Goal: Task Accomplishment & Management: Manage account settings

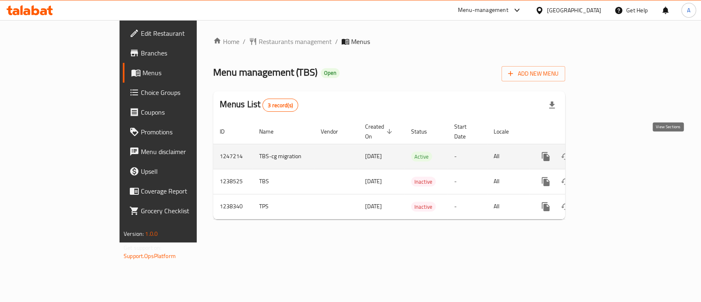
click at [610, 151] on icon "enhanced table" at bounding box center [605, 156] width 10 height 10
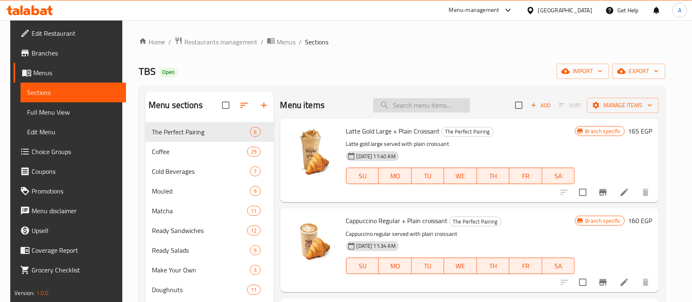
click at [418, 103] on input "search" at bounding box center [421, 105] width 97 height 14
paste input "Butler Sable 12"
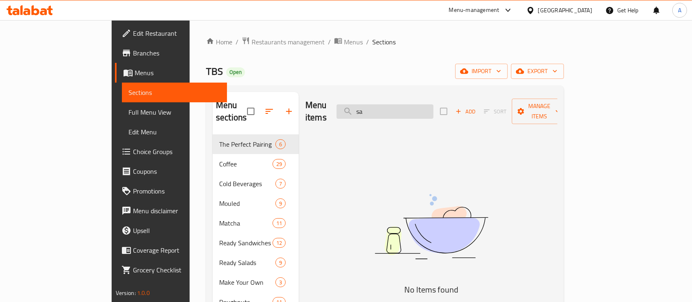
type input "s"
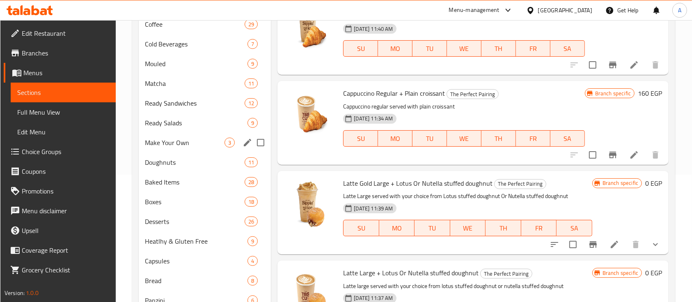
scroll to position [146, 0]
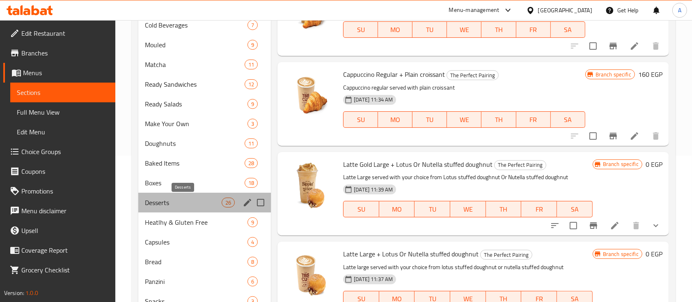
click at [182, 197] on span "Desserts" at bounding box center [183, 202] width 77 height 10
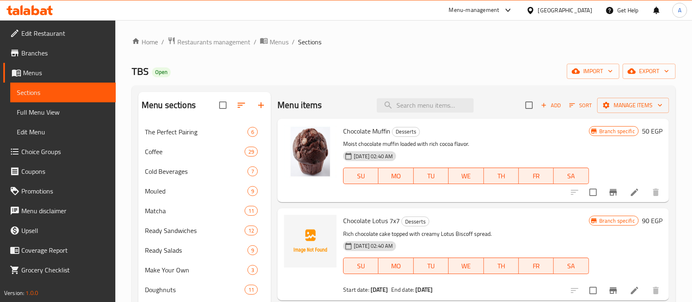
click at [361, 219] on span "Chocolate Lotus 7x7" at bounding box center [371, 220] width 57 height 12
click at [361, 218] on span "Chocolate Lotus 7x7" at bounding box center [371, 220] width 57 height 12
copy h6 "Chocolate Lotus 7x7"
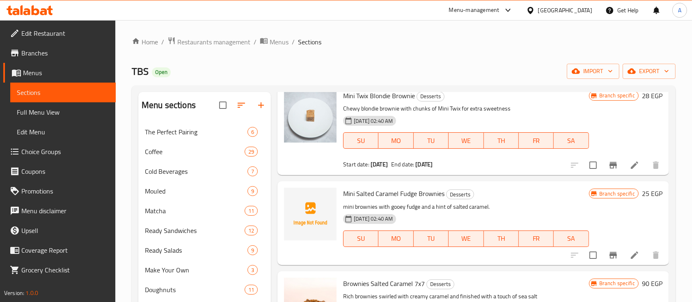
scroll to position [839, 0]
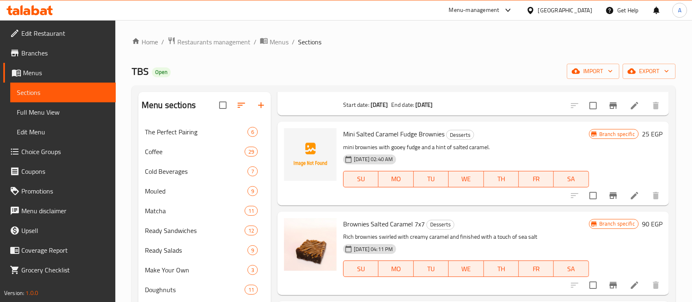
click at [375, 133] on span "Mini Salted Caramel Fudge Brownies" at bounding box center [393, 134] width 101 height 12
copy h6 "Mini Salted Caramel Fudge Brownies"
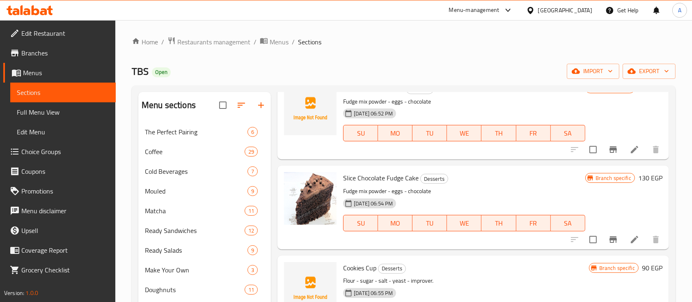
scroll to position [1368, 0]
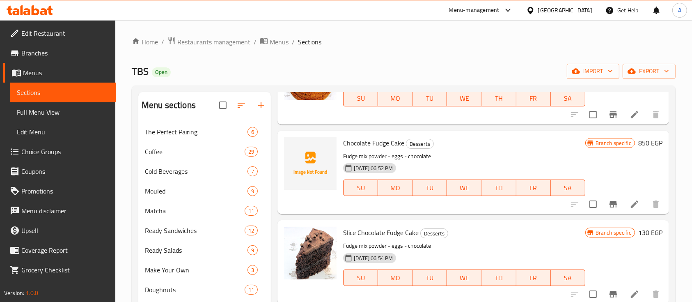
click at [373, 140] on span "Chocolate Fudge Cake" at bounding box center [373, 143] width 61 height 12
copy h6 "Chocolate Fudge Cake"
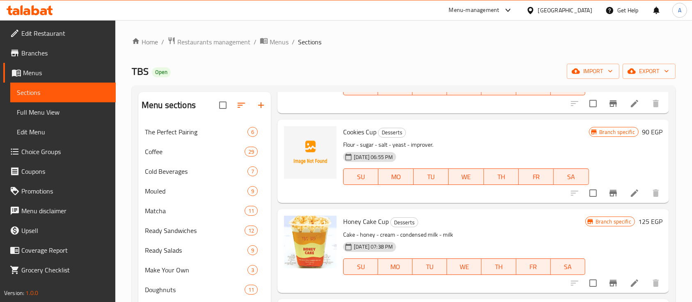
scroll to position [1569, 0]
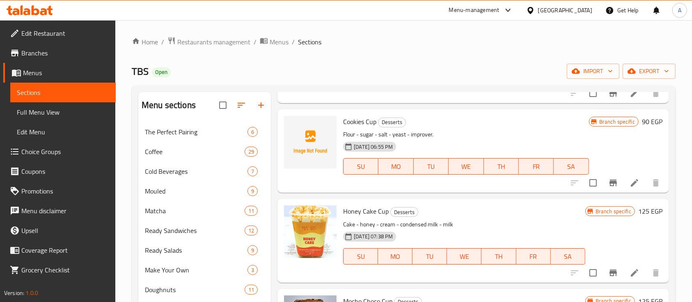
click at [358, 119] on span "Cookies Cup" at bounding box center [359, 121] width 33 height 12
copy h6 "Cookies Cup"
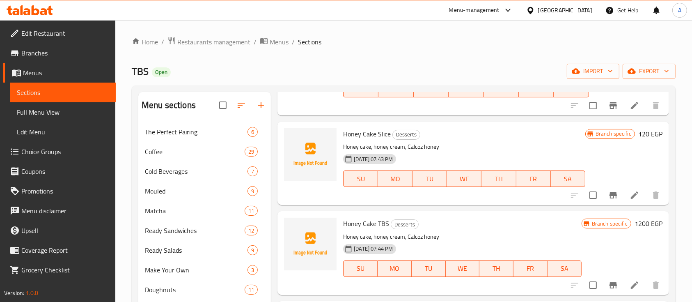
scroll to position [1879, 0]
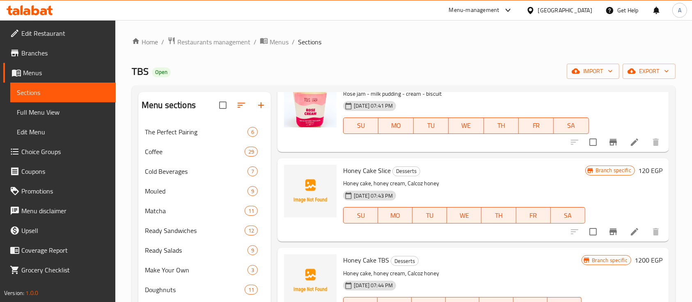
click at [372, 169] on span "Honey Cake Slice" at bounding box center [367, 170] width 48 height 12
copy h6 "Honey Cake Slice"
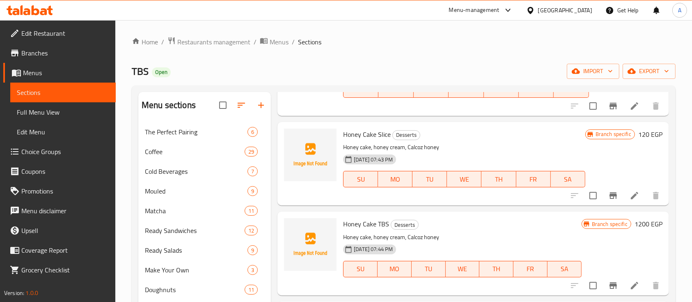
scroll to position [1916, 0]
click at [362, 221] on span "Honey Cake TBS" at bounding box center [366, 223] width 46 height 12
copy h6 "Honey Cake TBS"
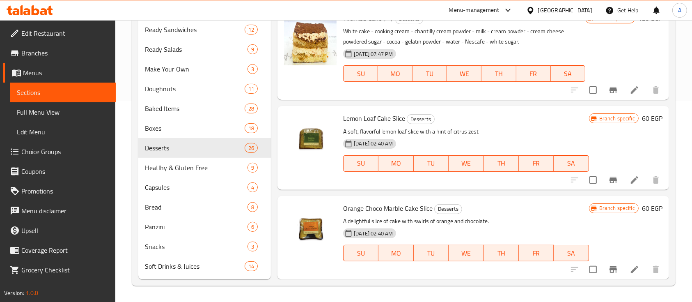
scroll to position [0, 0]
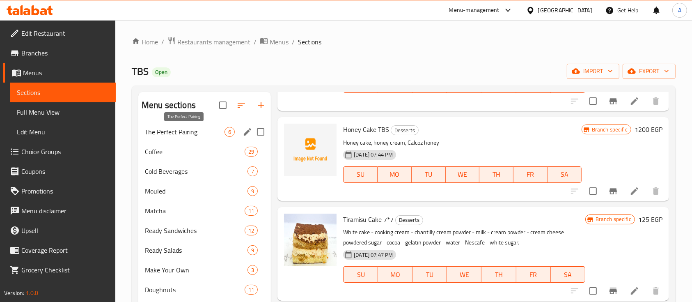
click at [186, 131] on span "The Perfect Pairing" at bounding box center [185, 132] width 80 height 10
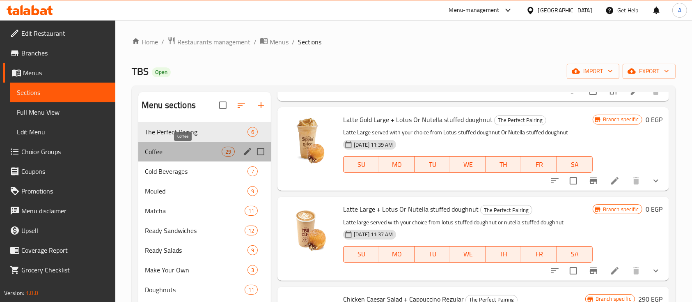
click at [182, 154] on span "Coffee" at bounding box center [183, 152] width 77 height 10
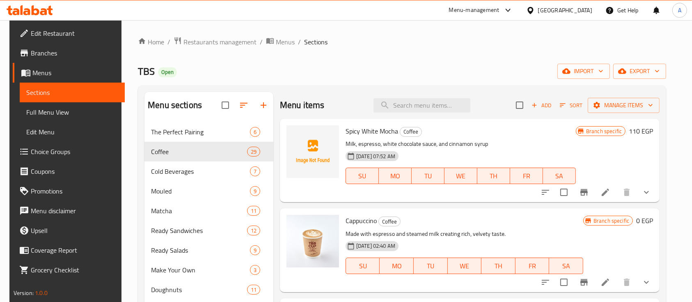
click at [362, 132] on span "Spicy White Mocha" at bounding box center [372, 131] width 53 height 12
copy h6 "Spicy White Mocha"
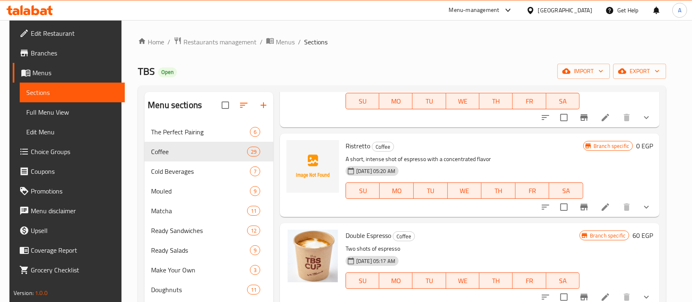
scroll to position [821, 0]
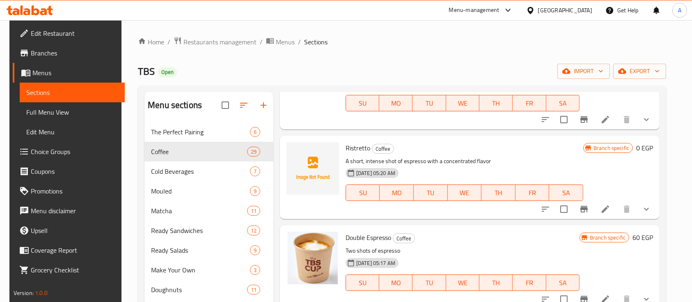
click at [349, 146] on span "Ristretto" at bounding box center [358, 148] width 25 height 12
copy h6 "Ristretto"
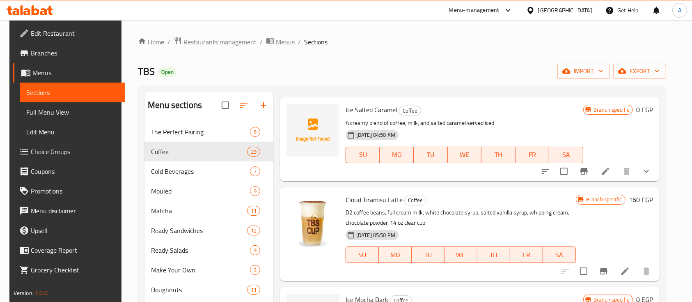
scroll to position [1624, 0]
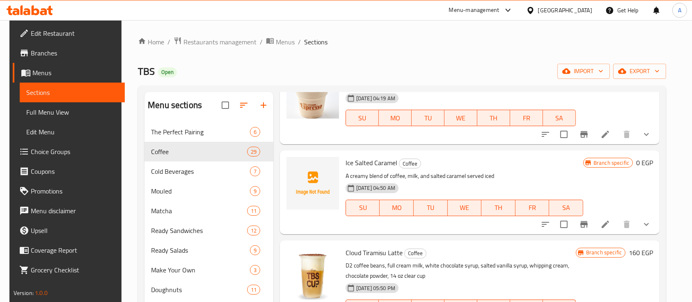
click at [377, 160] on span "Ice Salted Caramel" at bounding box center [372, 162] width 52 height 12
copy h6 "Ice Salted Caramel"
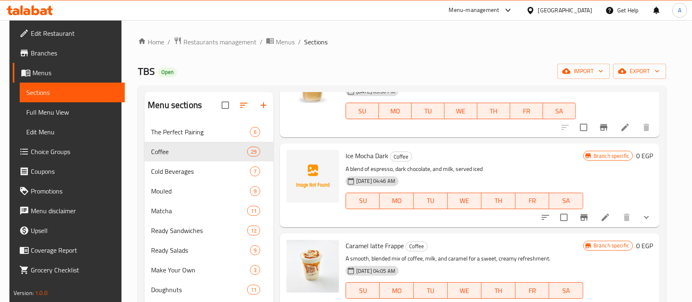
scroll to position [1824, 0]
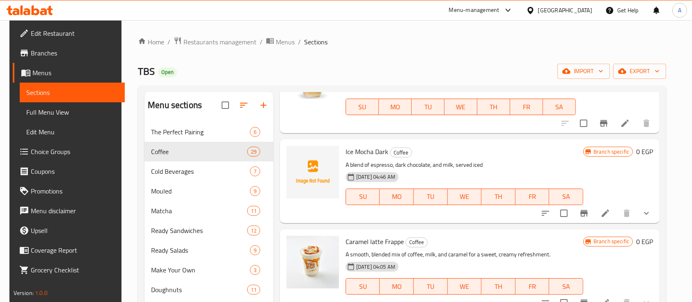
click at [364, 150] on span "Ice Mocha Dark" at bounding box center [367, 151] width 43 height 12
copy h6 "Ice Mocha Dark"
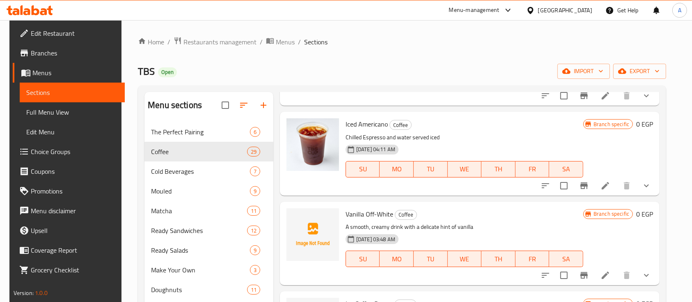
scroll to position [2043, 0]
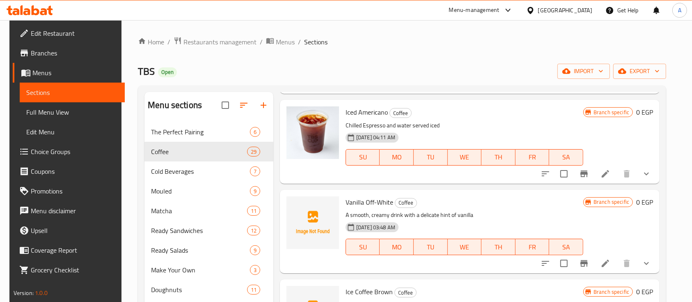
click at [361, 199] on span "Vanilla Off-White" at bounding box center [370, 202] width 48 height 12
click at [362, 202] on span "Vanilla Off-White" at bounding box center [370, 202] width 48 height 12
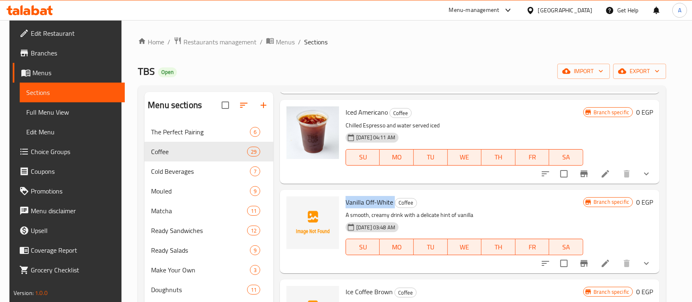
click at [362, 202] on span "Vanilla Off-White" at bounding box center [370, 202] width 48 height 12
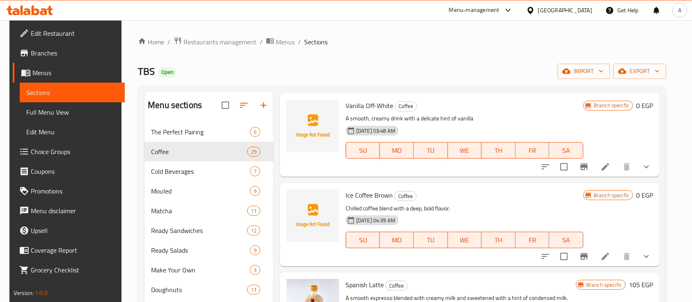
scroll to position [2153, 0]
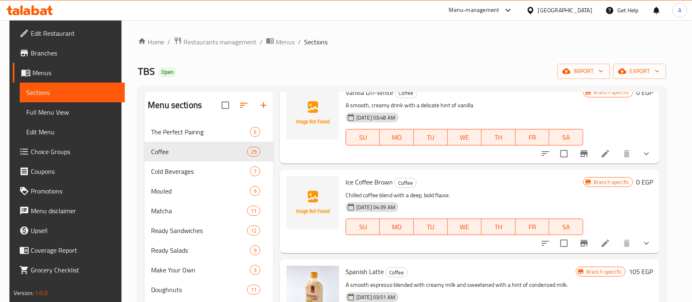
click at [367, 178] on span "Ice Coffee Brown" at bounding box center [369, 182] width 47 height 12
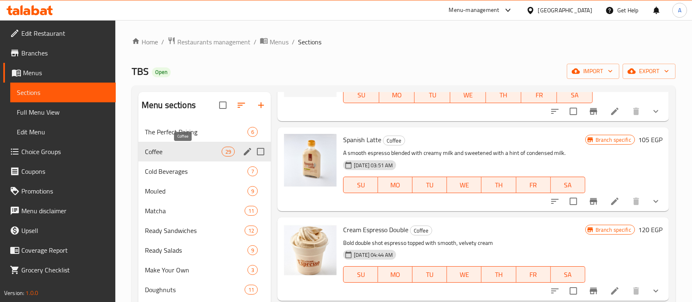
scroll to position [0, 0]
click at [169, 167] on span "Cold Beverages" at bounding box center [185, 171] width 80 height 10
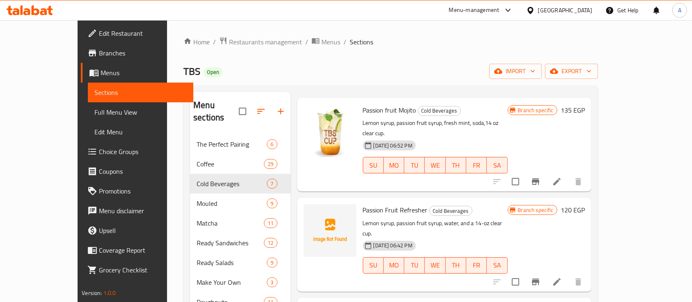
scroll to position [44, 0]
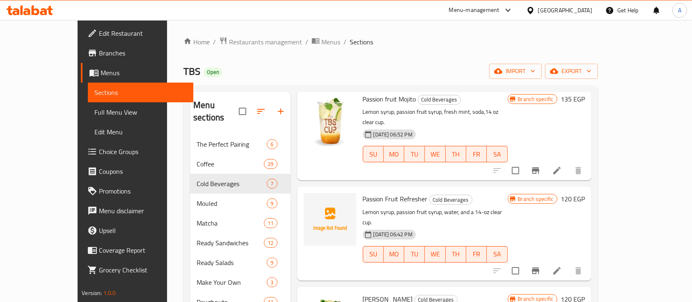
click at [374, 193] on span "Passion Fruit Refresher" at bounding box center [395, 199] width 65 height 12
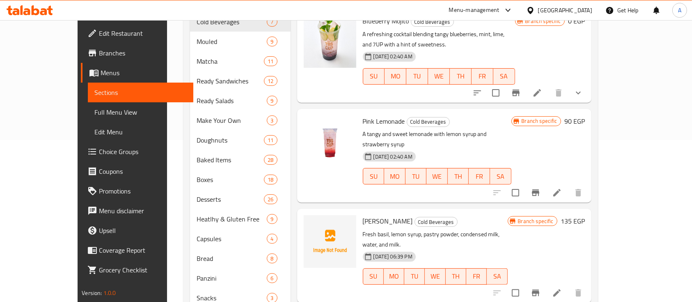
scroll to position [164, 0]
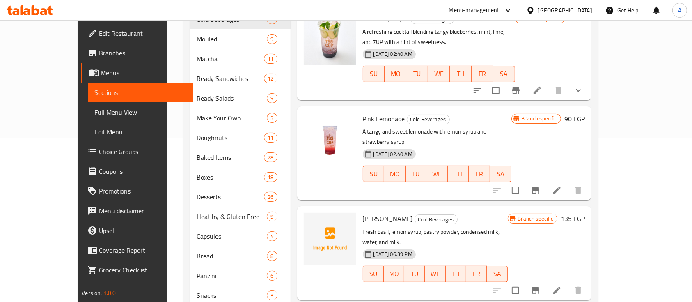
click at [380, 212] on span "Lemon Basil Smoothie" at bounding box center [388, 218] width 50 height 12
click at [379, 212] on span "Lemon Basil Smoothie" at bounding box center [388, 218] width 50 height 12
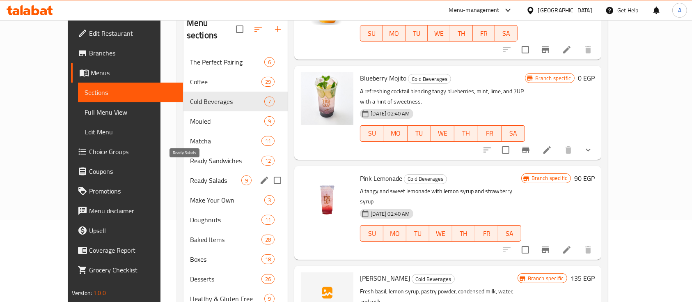
scroll to position [73, 0]
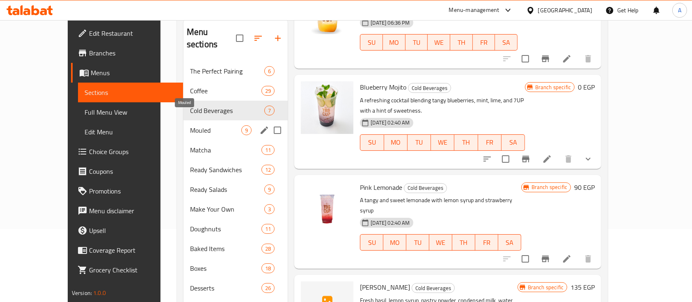
click at [190, 125] on span "Mouled" at bounding box center [215, 130] width 51 height 10
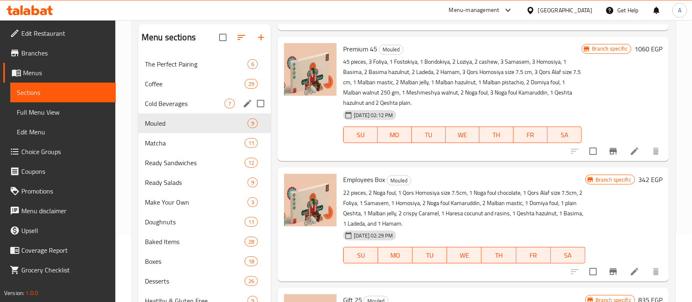
scroll to position [55, 0]
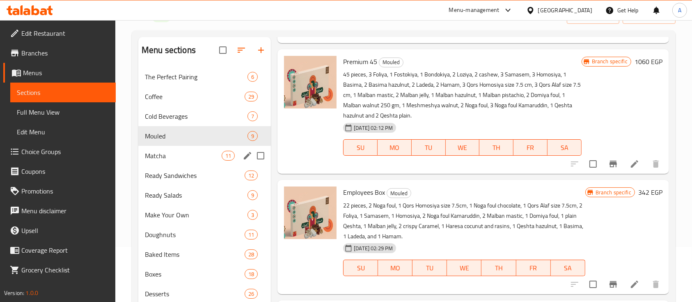
click at [184, 151] on span "Matcha" at bounding box center [183, 156] width 77 height 10
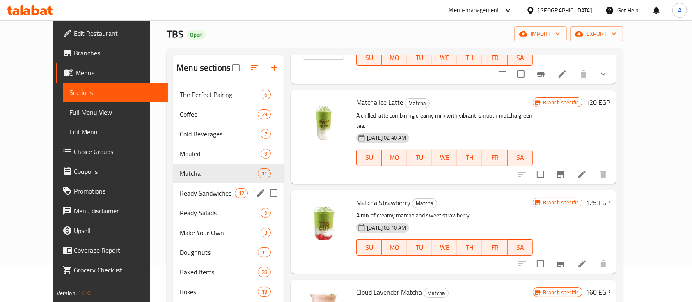
scroll to position [37, 0]
click at [180, 194] on span "Ready Sandwiches" at bounding box center [207, 194] width 55 height 10
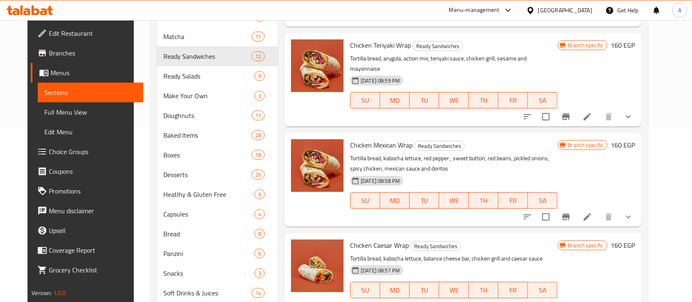
scroll to position [201, 0]
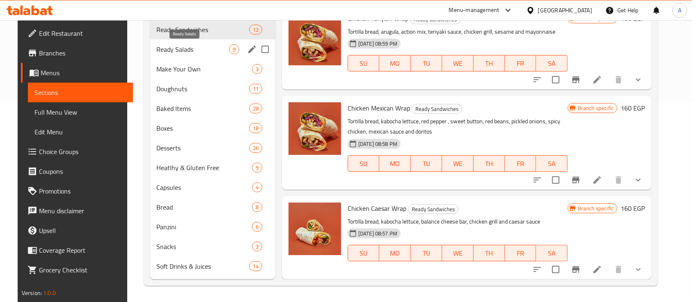
click at [181, 48] on span "Ready Salads" at bounding box center [193, 49] width 72 height 10
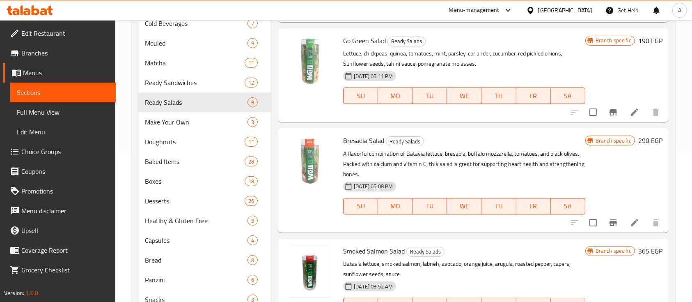
scroll to position [201, 0]
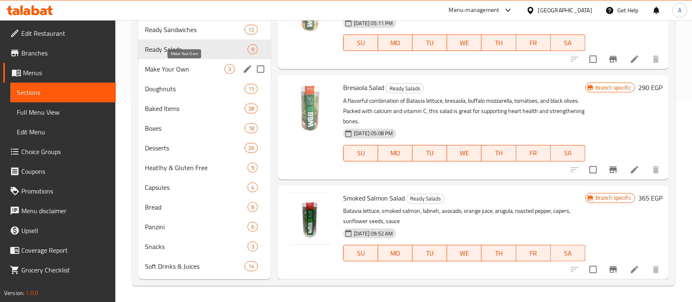
click at [200, 68] on span "Make Your Own" at bounding box center [185, 69] width 80 height 10
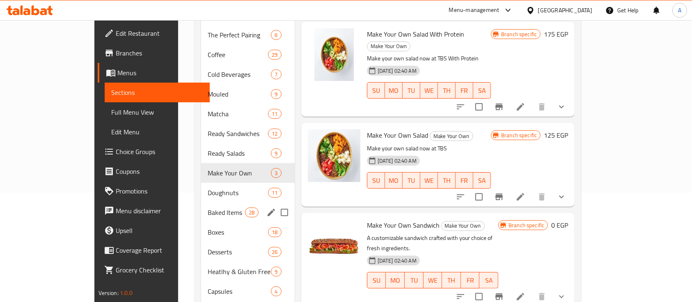
scroll to position [110, 0]
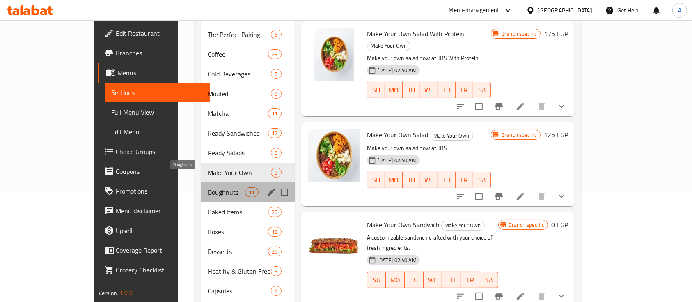
click at [208, 187] on span "Doughnuts" at bounding box center [226, 192] width 37 height 10
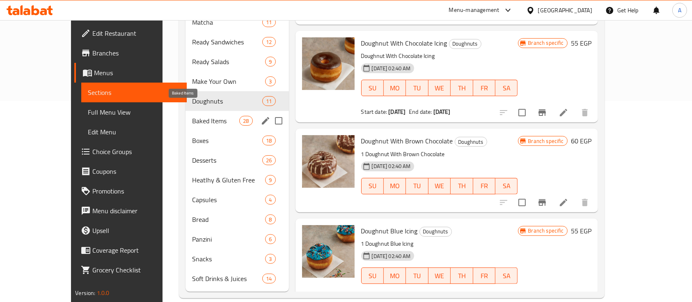
click at [192, 116] on span "Baked Items" at bounding box center [215, 121] width 47 height 10
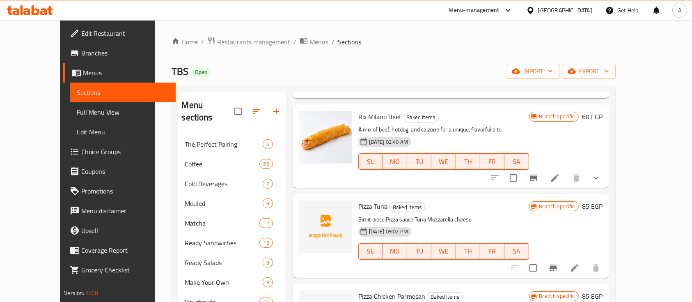
click at [358, 200] on span "Pizza Tuna" at bounding box center [372, 206] width 29 height 12
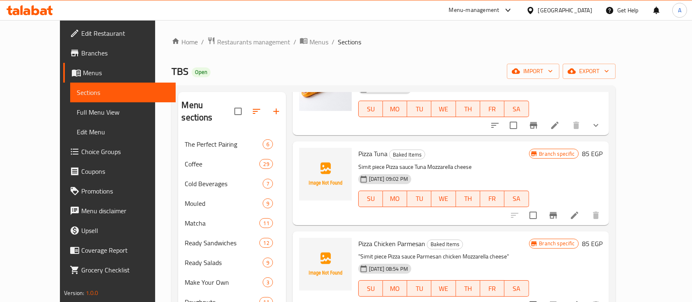
scroll to position [1824, 0]
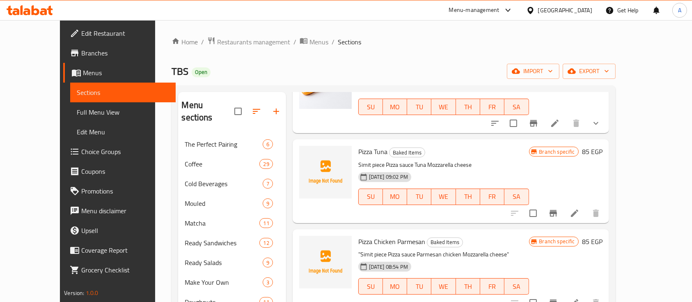
click at [376, 235] on span "Pizza Chicken Parmesan" at bounding box center [391, 241] width 67 height 12
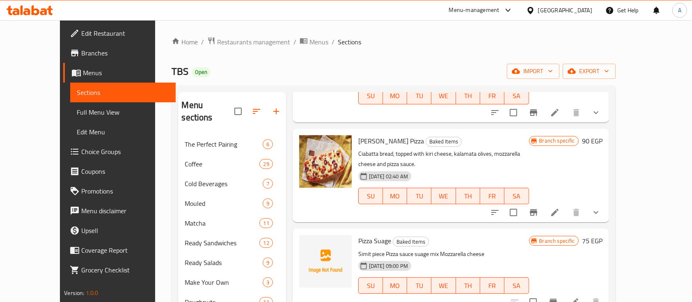
scroll to position [2116, 0]
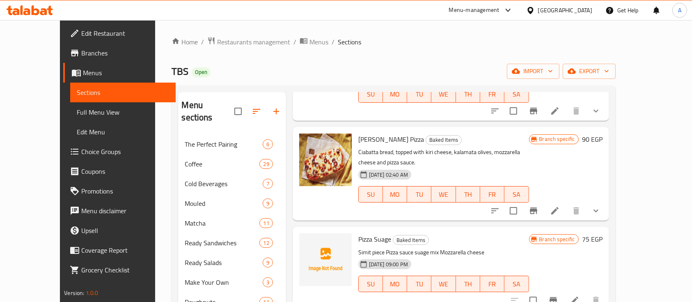
click at [358, 233] on span "Pizza Suage" at bounding box center [374, 239] width 33 height 12
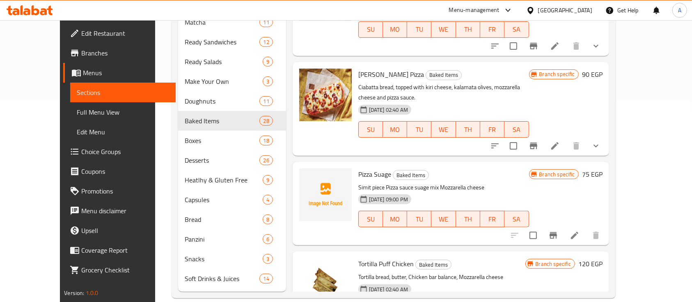
scroll to position [1980, 0]
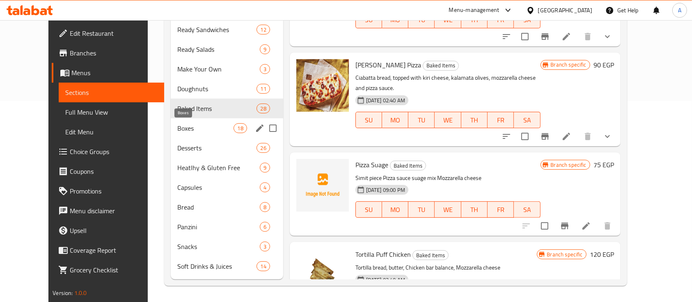
click at [184, 126] on span "Boxes" at bounding box center [205, 128] width 57 height 10
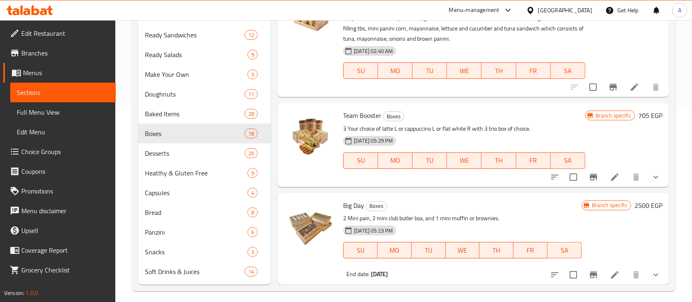
scroll to position [201, 0]
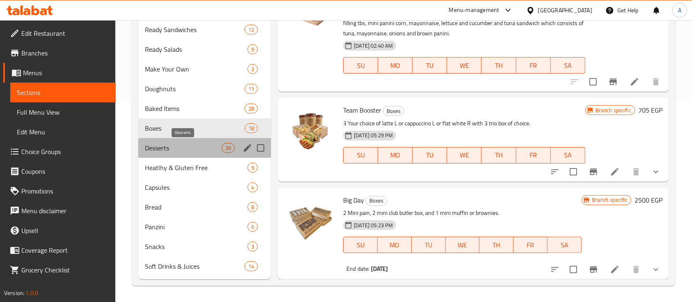
click at [188, 151] on span "Desserts" at bounding box center [183, 148] width 77 height 10
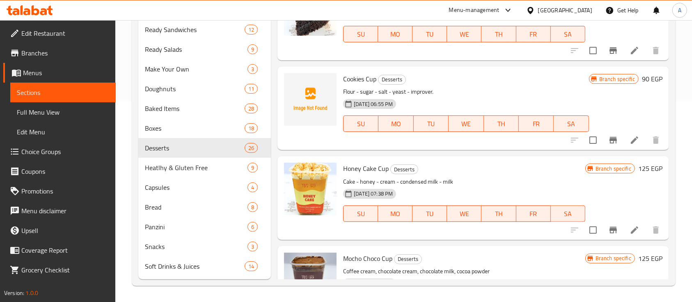
scroll to position [1410, 0]
click at [362, 75] on span "Cookies Cup" at bounding box center [359, 79] width 33 height 12
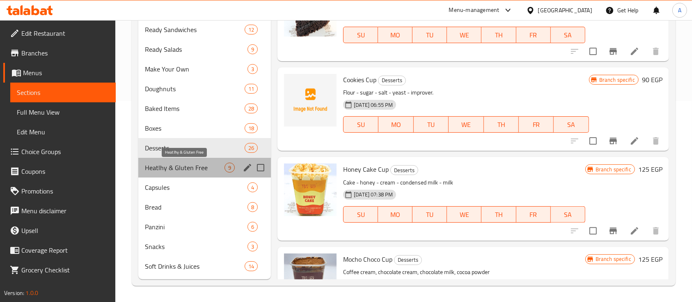
click at [197, 165] on span "Heatlhy & Gluten Free" at bounding box center [185, 168] width 80 height 10
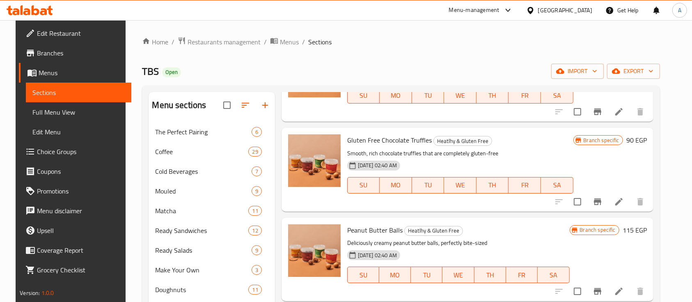
scroll to position [201, 0]
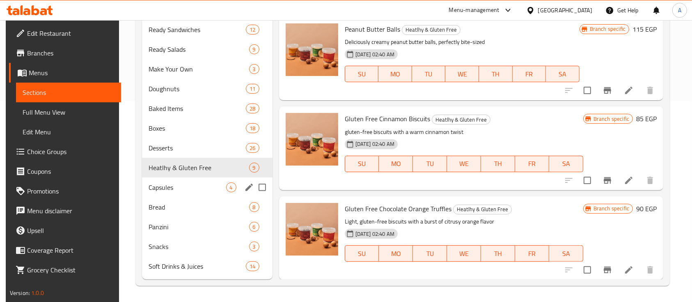
click at [169, 193] on div "Capsules 4" at bounding box center [207, 187] width 131 height 20
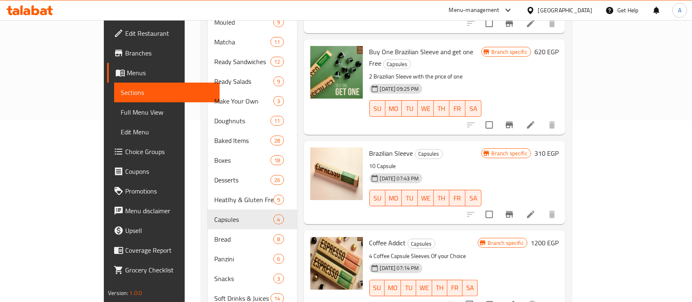
scroll to position [201, 0]
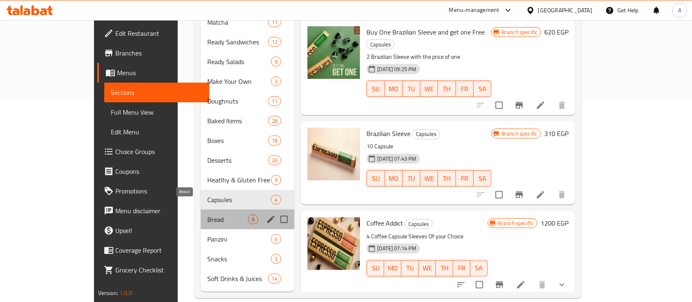
click at [207, 214] on span "Bread" at bounding box center [227, 219] width 41 height 10
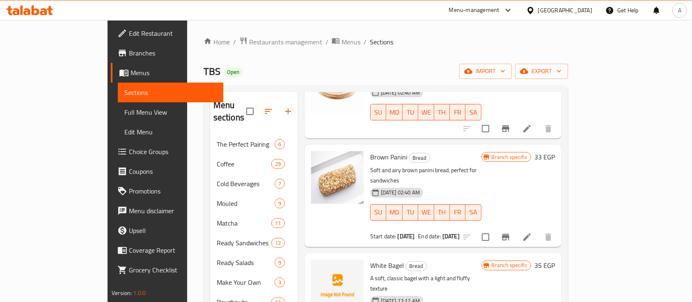
scroll to position [351, 0]
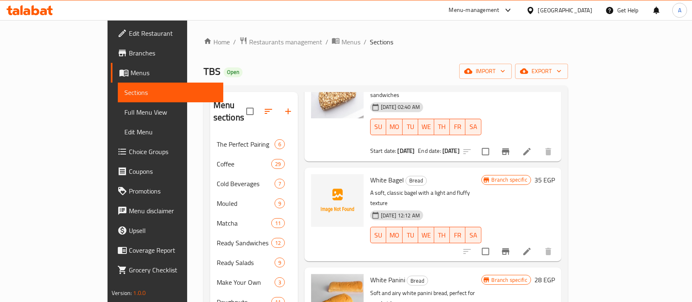
click at [370, 174] on span "White Bagel" at bounding box center [387, 180] width 34 height 12
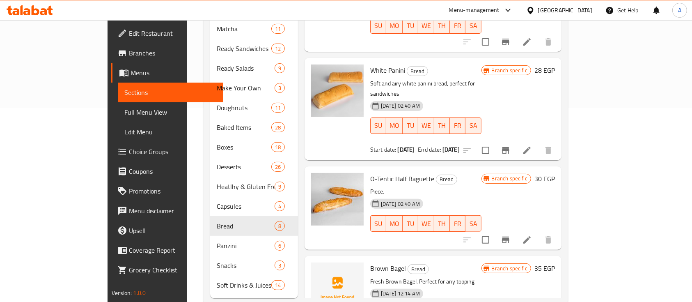
scroll to position [201, 0]
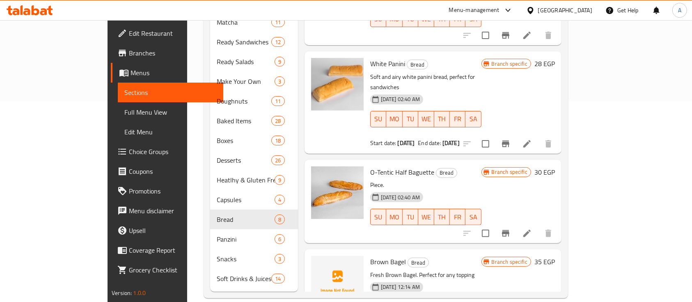
click at [370, 255] on span "Brown Bagel" at bounding box center [388, 261] width 36 height 12
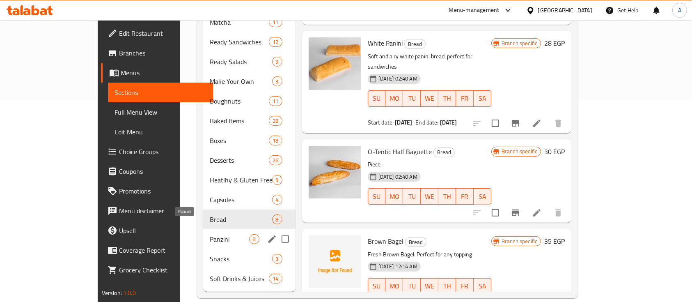
click at [210, 234] on span "Panzini" at bounding box center [229, 239] width 39 height 10
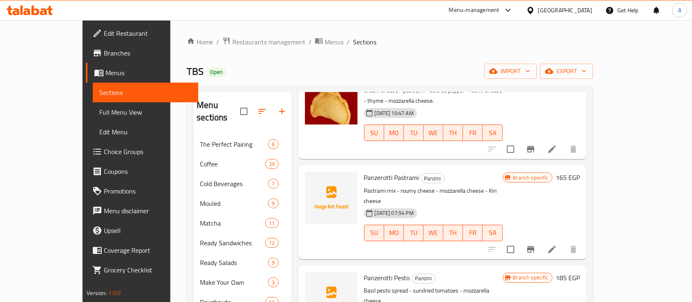
scroll to position [69, 0]
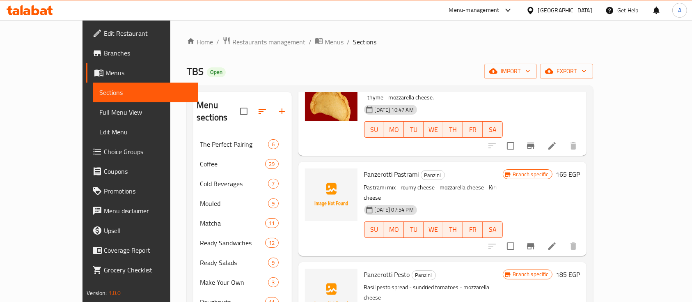
click at [369, 168] on span "Panzerotti Pastrami" at bounding box center [391, 174] width 55 height 12
click at [368, 165] on div "Panzerotti Pastrami Panzini Pastrami mix - roumy cheese - mozzarella cheese - K…" at bounding box center [433, 208] width 145 height 87
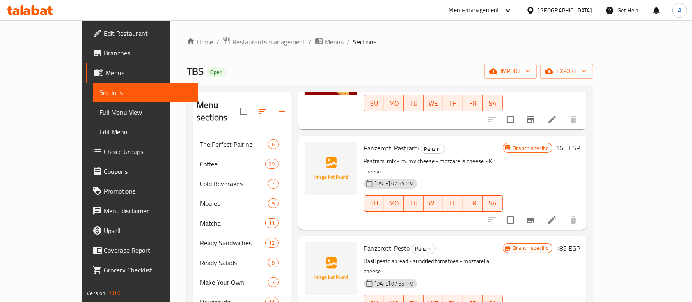
scroll to position [105, 0]
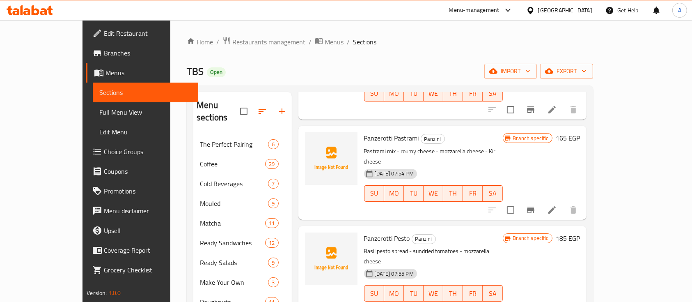
click at [366, 232] on span "Panzerotti Pesto" at bounding box center [387, 238] width 46 height 12
click at [365, 232] on span "Panzerotti Pesto" at bounding box center [387, 238] width 46 height 12
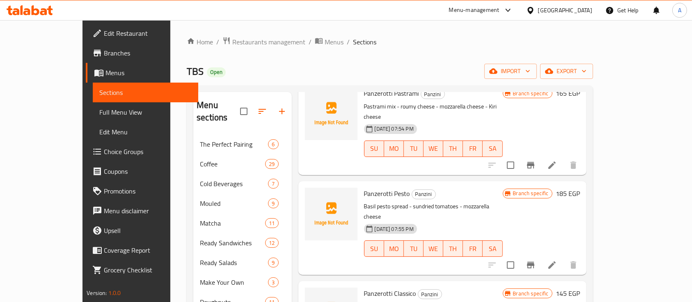
scroll to position [160, 0]
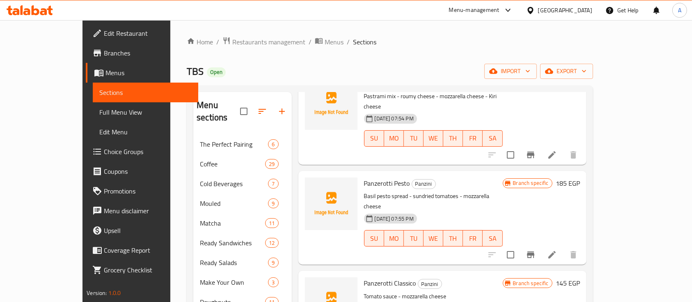
click at [379, 277] on span "Panzerotti Classico" at bounding box center [390, 283] width 52 height 12
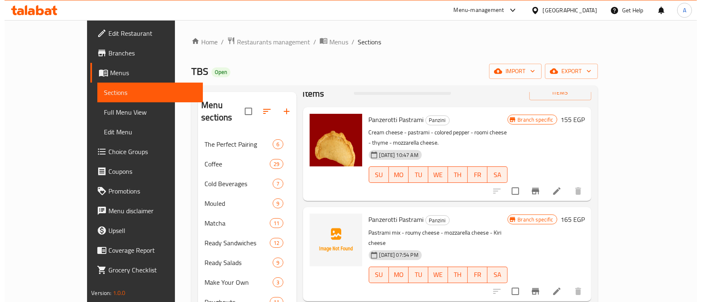
scroll to position [0, 0]
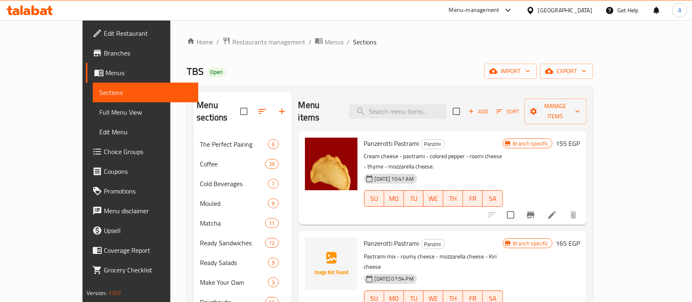
click at [380, 137] on span "Panzerotti Pastrami" at bounding box center [391, 143] width 55 height 12
click at [541, 205] on button "Branch-specific-item" at bounding box center [531, 215] width 20 height 20
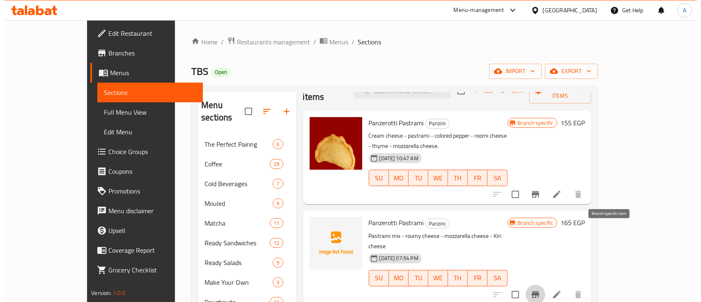
scroll to position [109, 0]
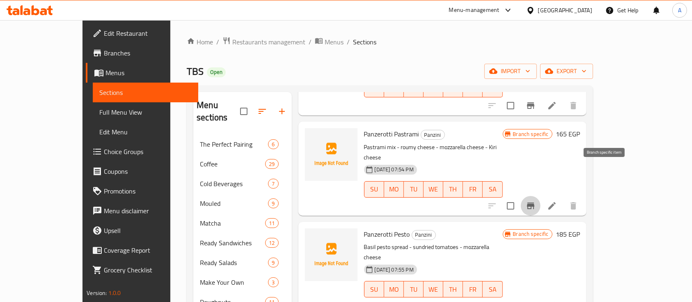
click at [541, 196] on button "Branch-specific-item" at bounding box center [531, 206] width 20 height 20
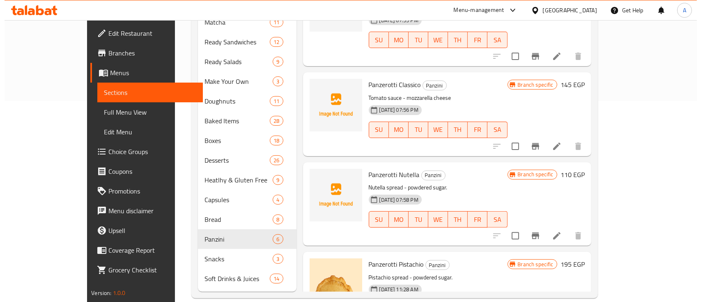
scroll to position [155, 0]
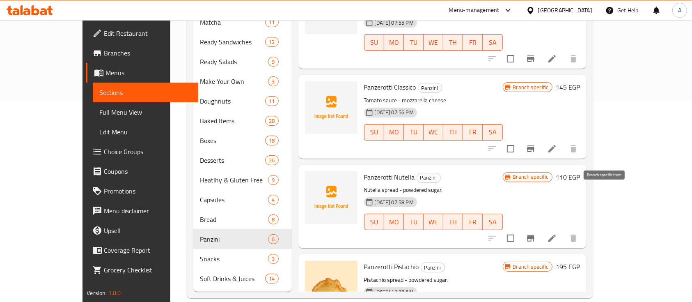
click at [536, 233] on icon "Branch-specific-item" at bounding box center [531, 238] width 10 height 10
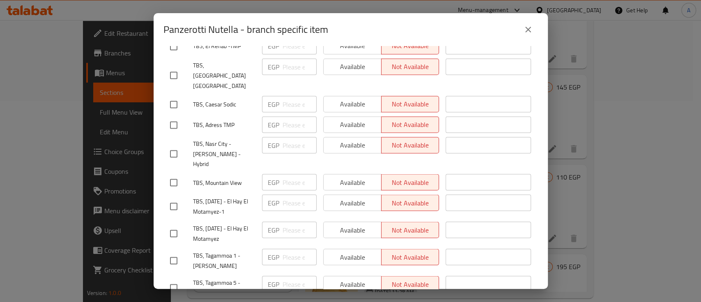
scroll to position [1147, 0]
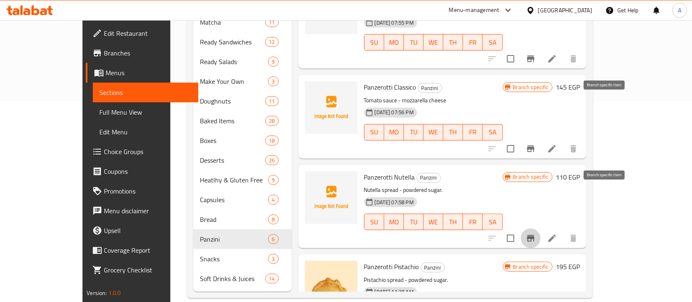
click at [536, 144] on icon "Branch-specific-item" at bounding box center [531, 149] width 10 height 10
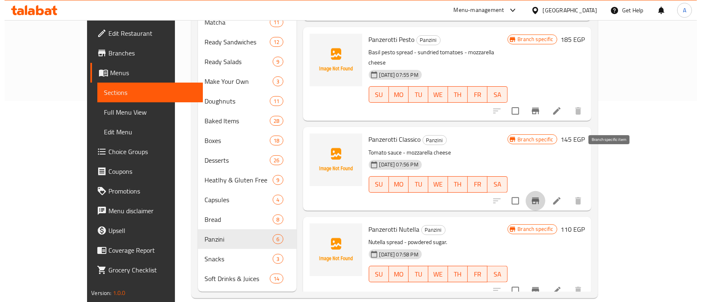
scroll to position [101, 0]
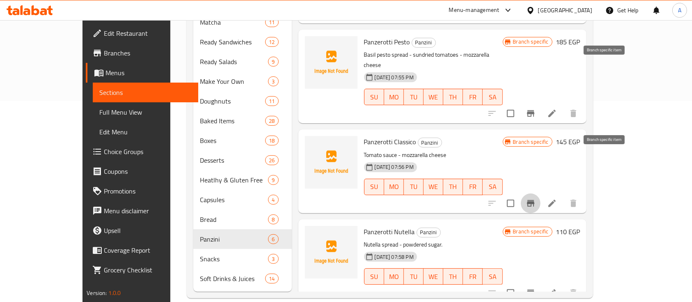
click at [536, 108] on icon "Branch-specific-item" at bounding box center [531, 113] width 10 height 10
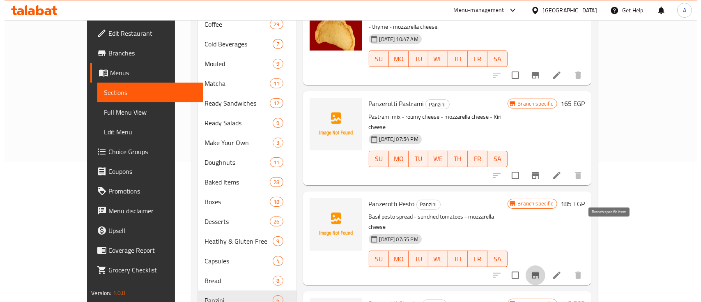
scroll to position [128, 0]
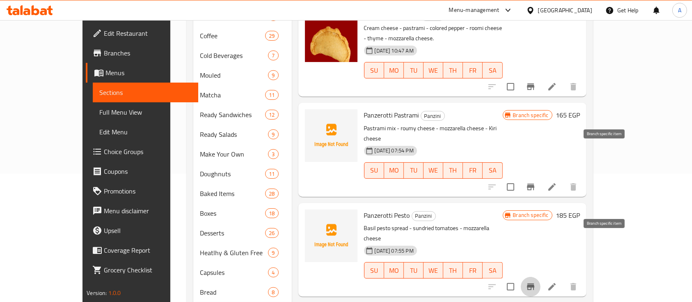
click at [535, 184] on icon "Branch-specific-item" at bounding box center [530, 187] width 7 height 7
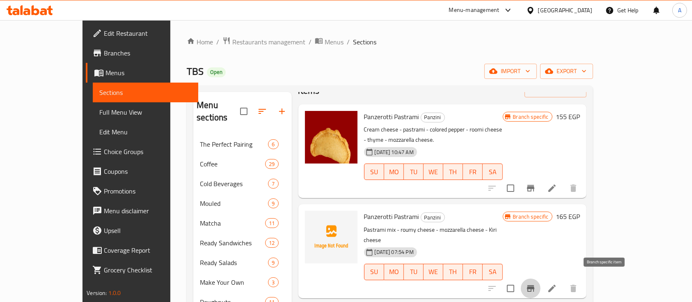
scroll to position [0, 0]
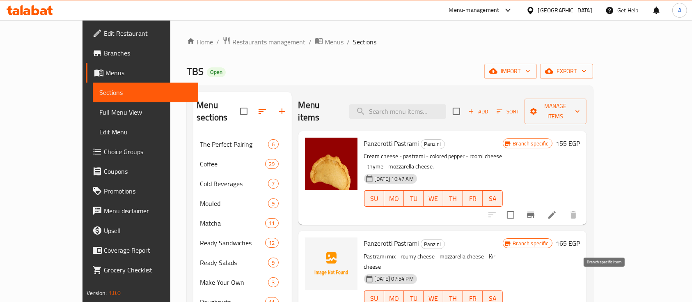
click at [364, 137] on span "Panzerotti Pastrami" at bounding box center [391, 143] width 55 height 12
drag, startPoint x: 352, startPoint y: 132, endPoint x: 392, endPoint y: 128, distance: 40.8
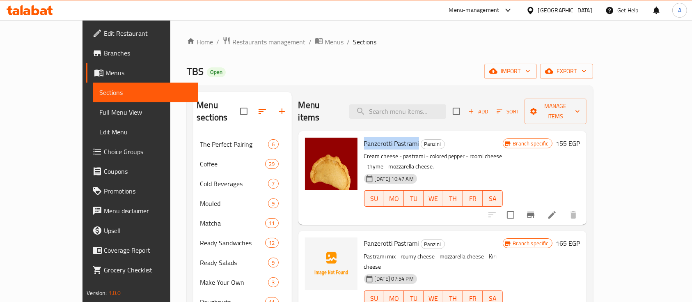
click at [392, 137] on span "Panzerotti Pastrami" at bounding box center [391, 143] width 55 height 12
click at [421, 139] on span "Panzini" at bounding box center [432, 143] width 23 height 9
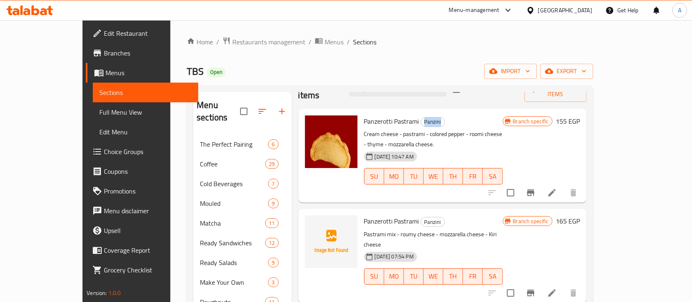
scroll to position [18, 0]
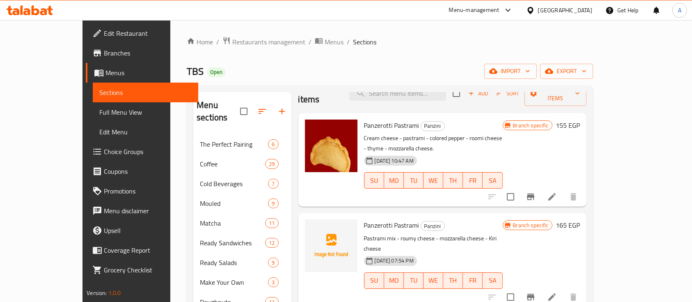
click at [364, 219] on span "Panzerotti Pastrami" at bounding box center [391, 225] width 55 height 12
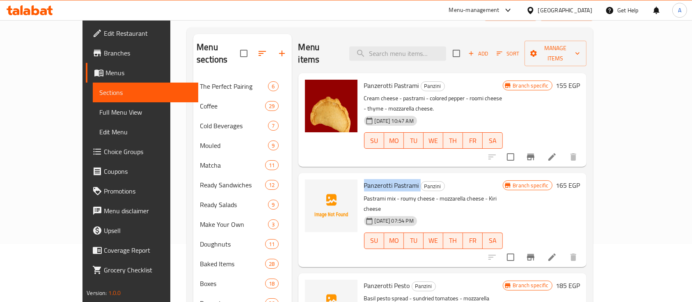
scroll to position [55, 0]
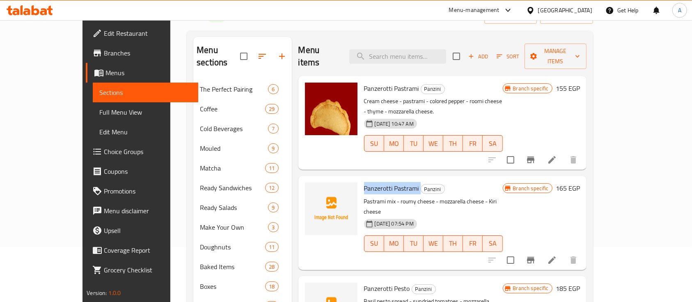
click at [364, 182] on span "Panzerotti Pastrami" at bounding box center [391, 188] width 55 height 12
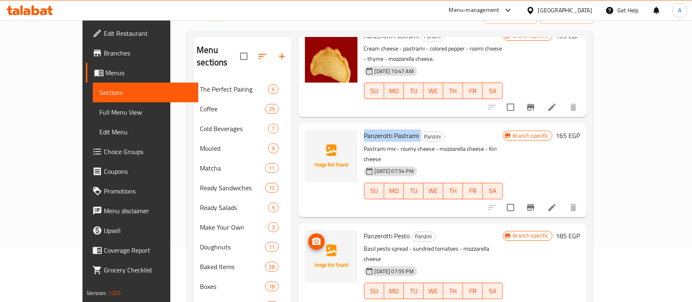
scroll to position [73, 0]
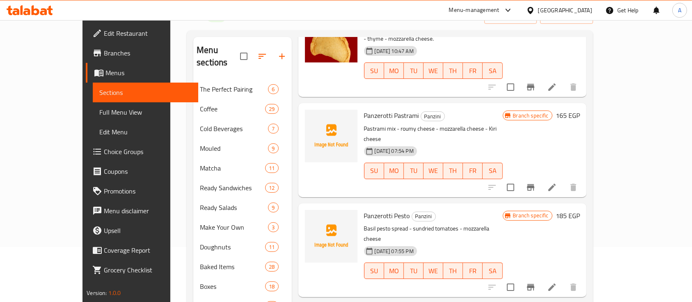
click at [364, 209] on span "Panzerotti Pesto" at bounding box center [387, 215] width 46 height 12
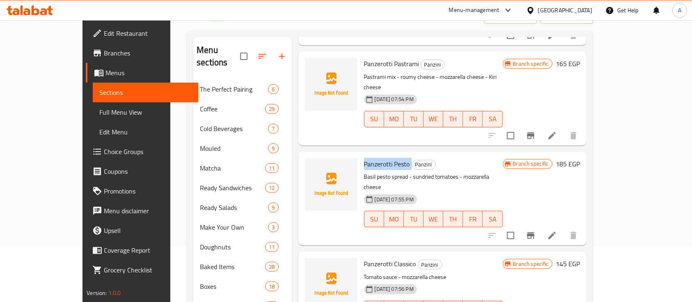
scroll to position [128, 0]
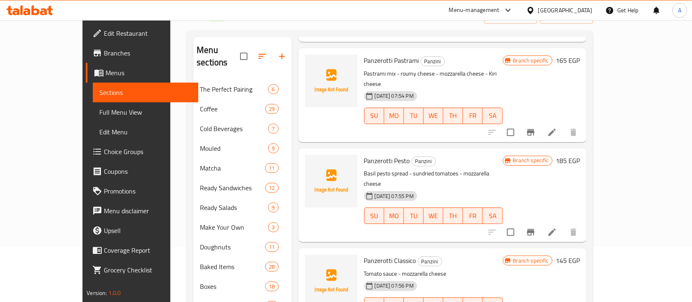
click at [364, 254] on span "Panzerotti Classico" at bounding box center [390, 260] width 52 height 12
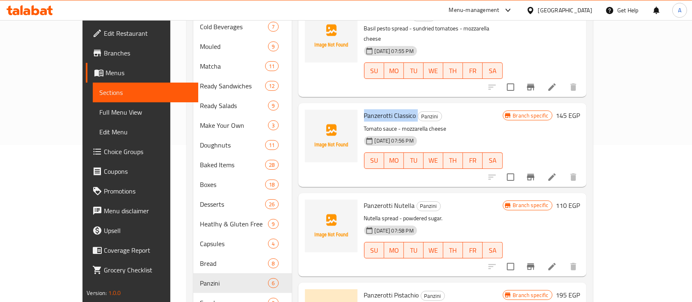
scroll to position [164, 0]
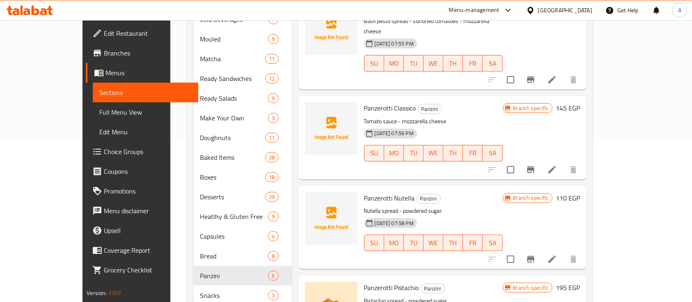
click at [364, 192] on span "Panzerotti Nutella" at bounding box center [389, 198] width 51 height 12
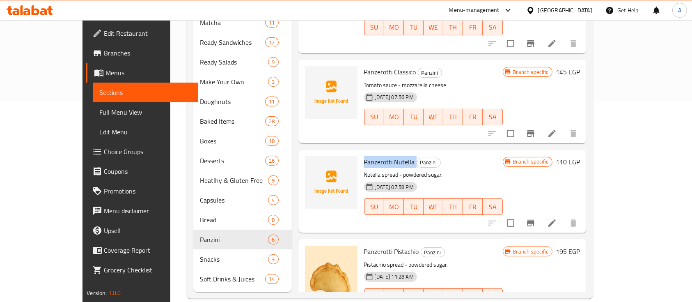
scroll to position [201, 0]
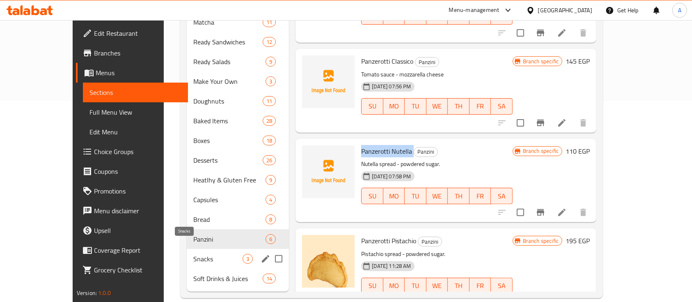
click at [194, 254] on span "Snacks" at bounding box center [217, 259] width 49 height 10
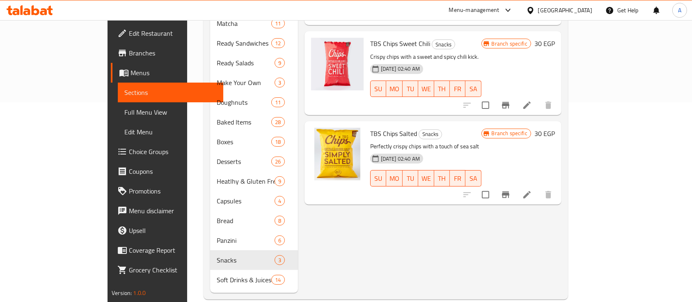
scroll to position [201, 0]
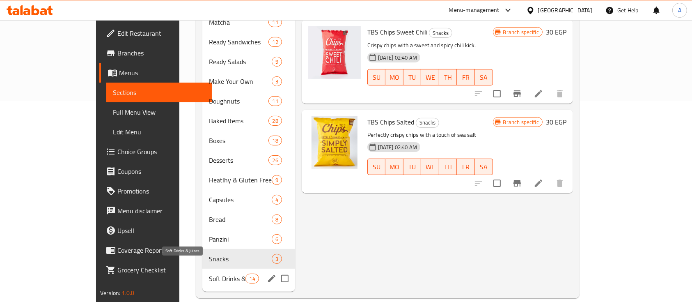
click at [209, 273] on span "Soft Drinks & Juices" at bounding box center [227, 278] width 37 height 10
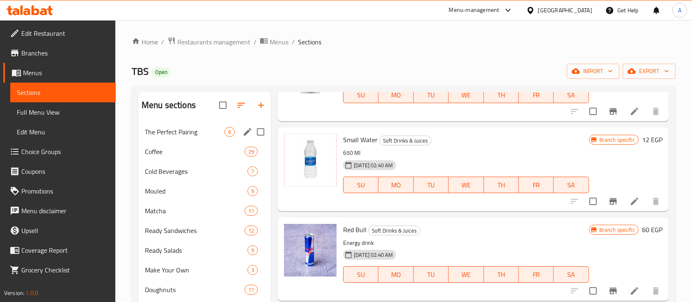
click at [185, 137] on div "The Perfect Pairing 6" at bounding box center [204, 132] width 133 height 20
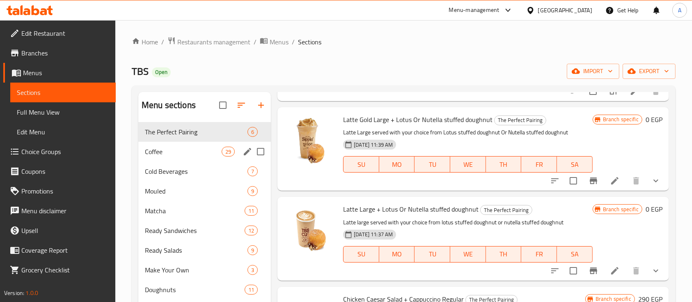
click at [191, 157] on div "Coffee 29" at bounding box center [204, 152] width 133 height 20
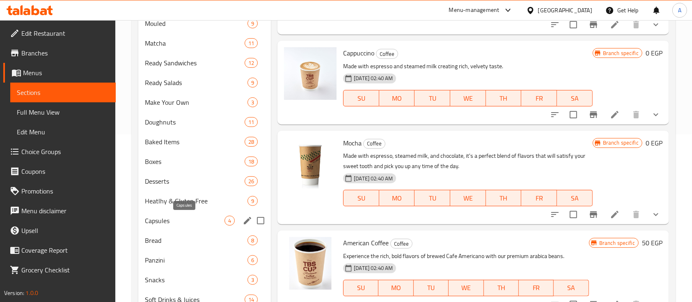
scroll to position [201, 0]
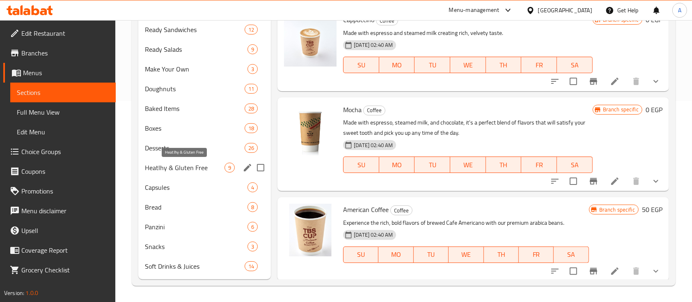
click at [177, 163] on span "Heatlhy & Gluten Free" at bounding box center [185, 168] width 80 height 10
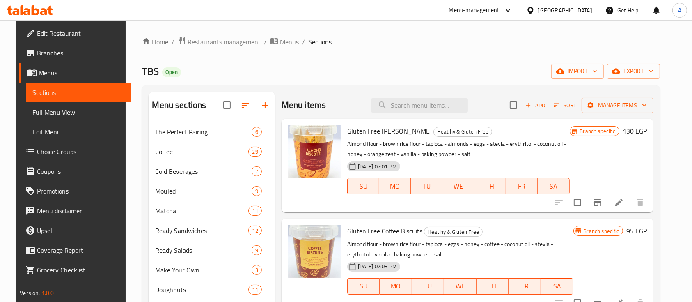
click at [43, 148] on span "Choice Groups" at bounding box center [81, 152] width 88 height 10
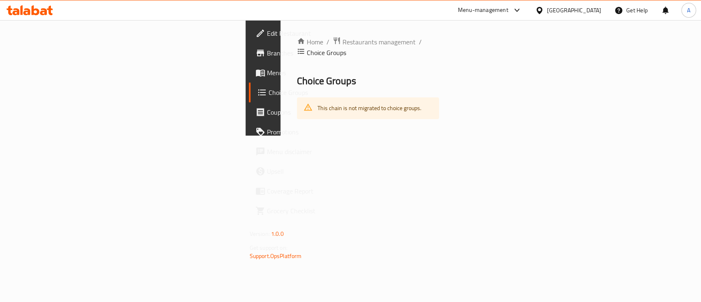
click at [508, 9] on div "Menu-management" at bounding box center [483, 10] width 50 height 10
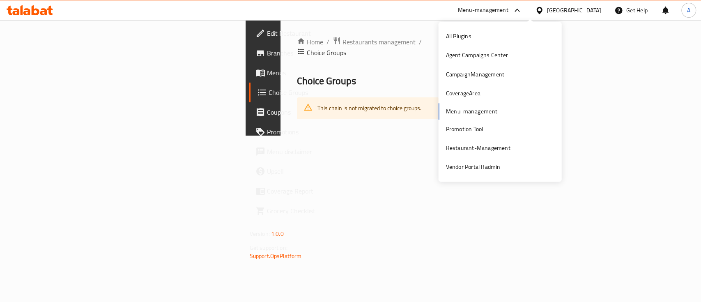
click at [392, 135] on div "Home / Restaurants management / Choice Groups Choice Groups This chain is not m…" at bounding box center [367, 77] width 175 height 115
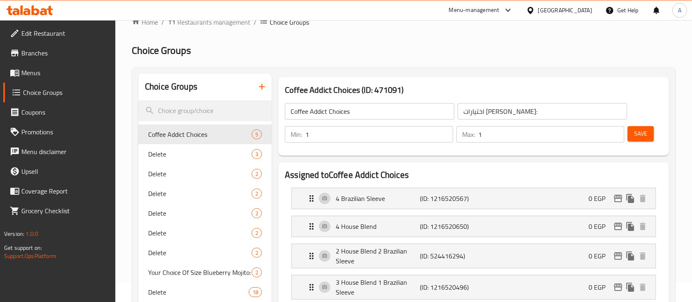
scroll to position [6, 0]
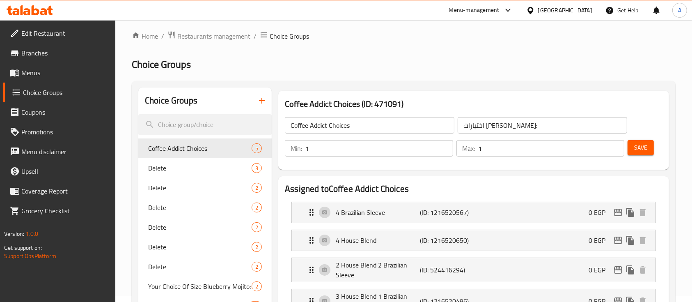
click at [42, 48] on span "Branches" at bounding box center [65, 53] width 88 height 10
